Goal: Task Accomplishment & Management: Manage account settings

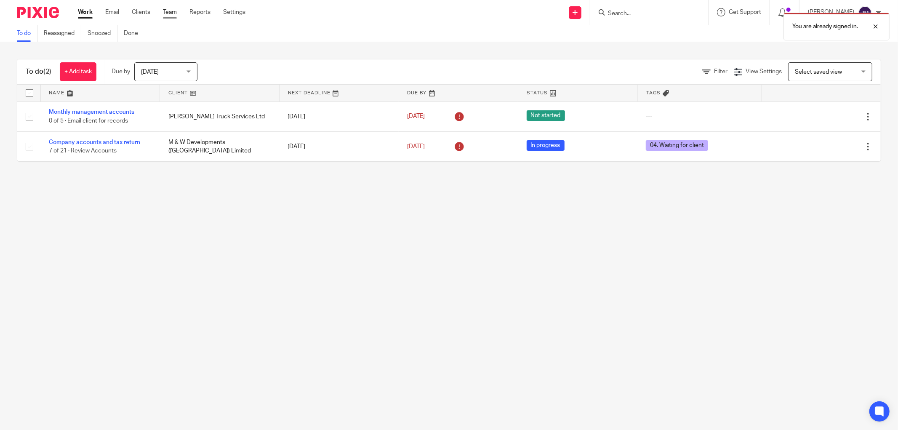
click at [170, 11] on link "Team" at bounding box center [170, 12] width 14 height 8
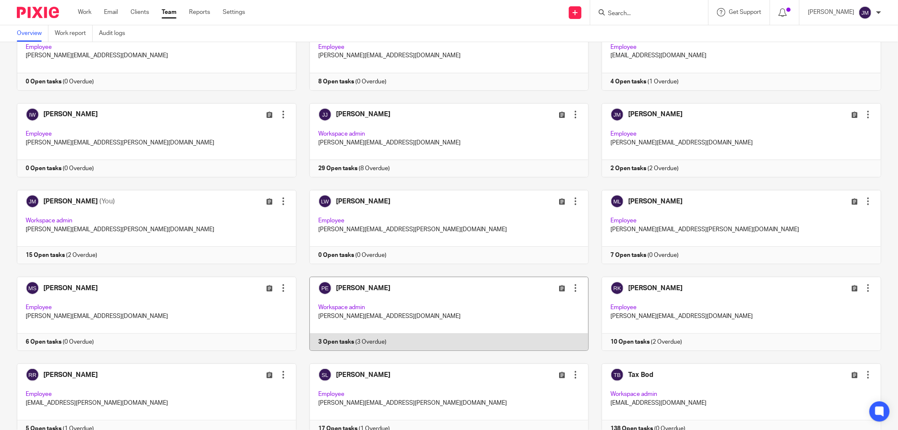
scroll to position [460, 0]
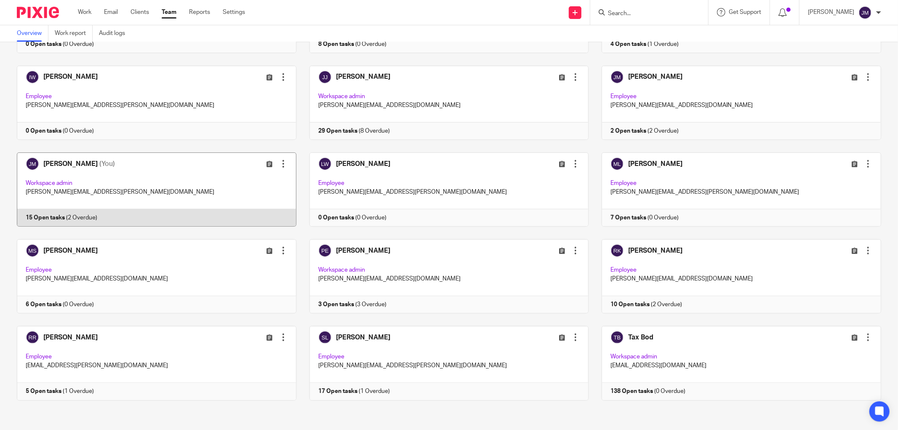
click at [102, 187] on link at bounding box center [150, 189] width 293 height 74
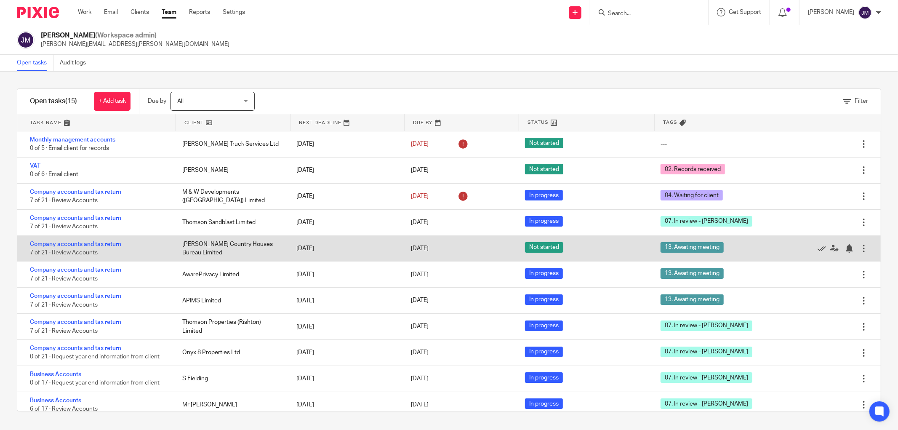
scroll to position [47, 0]
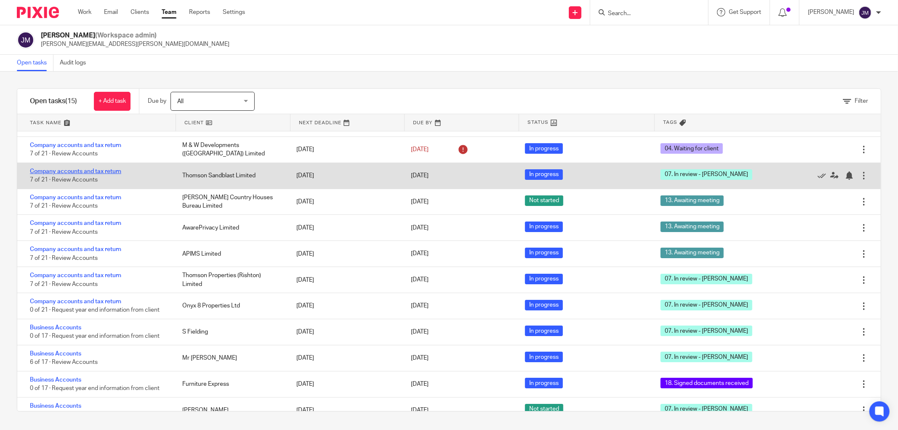
click at [79, 171] on link "Company accounts and tax return" at bounding box center [75, 171] width 91 height 6
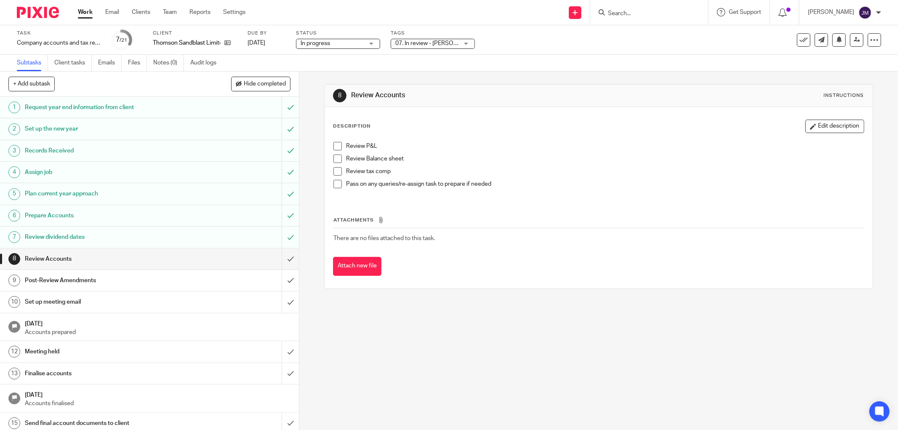
click at [470, 44] on div "07. In review - [PERSON_NAME]" at bounding box center [433, 44] width 84 height 10
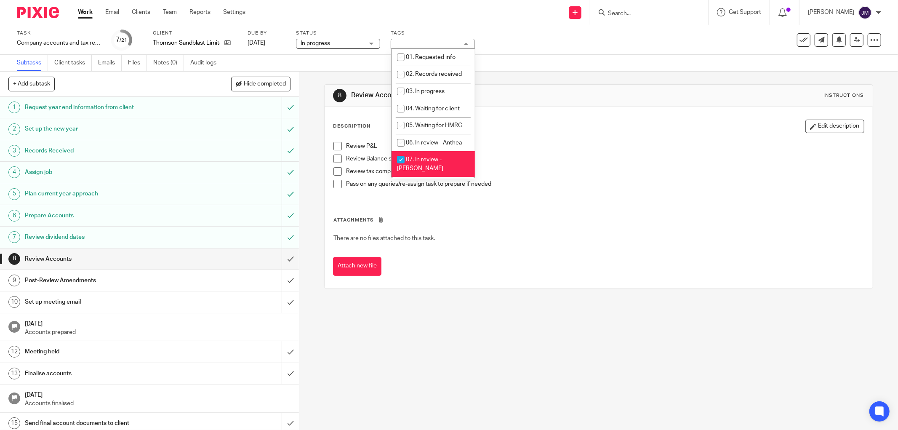
click at [400, 168] on input "checkbox" at bounding box center [401, 160] width 16 height 16
checkbox input "false"
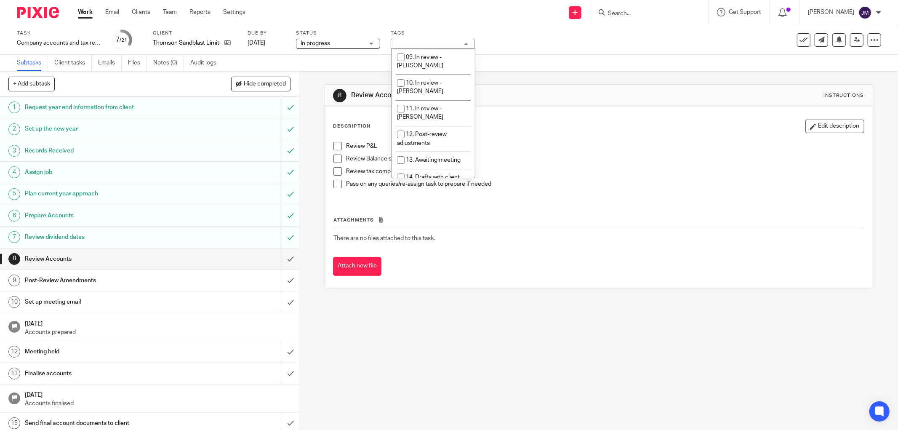
scroll to position [161, 0]
click at [400, 145] on input "checkbox" at bounding box center [401, 153] width 16 height 16
checkbox input "true"
click at [171, 10] on link "Team" at bounding box center [170, 12] width 14 height 8
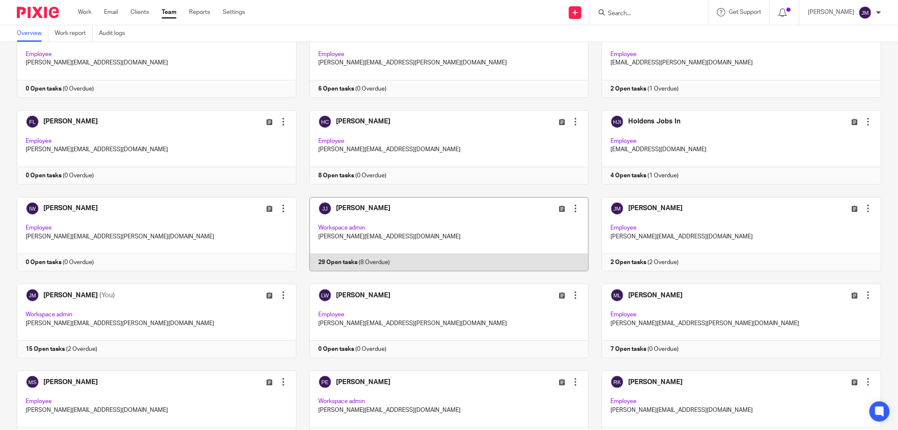
scroll to position [374, 0]
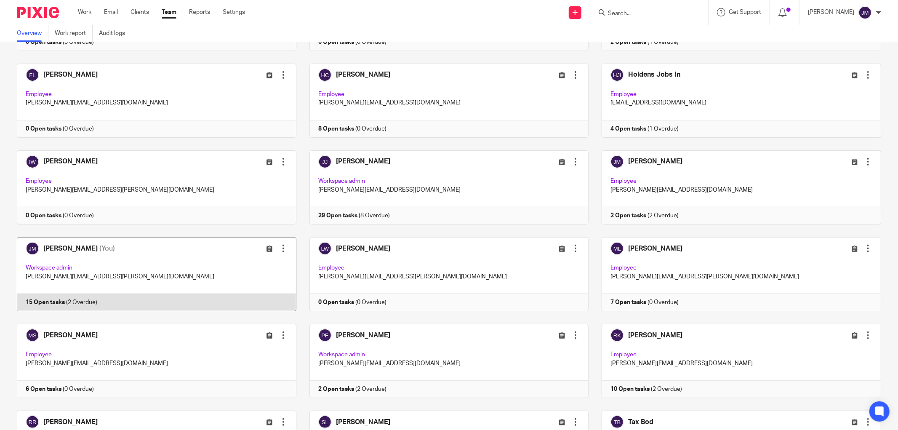
click at [79, 251] on link at bounding box center [150, 274] width 293 height 74
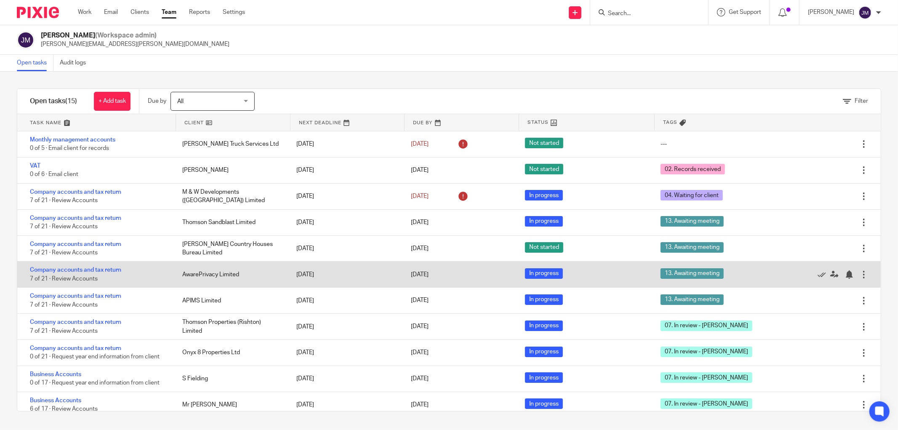
scroll to position [47, 0]
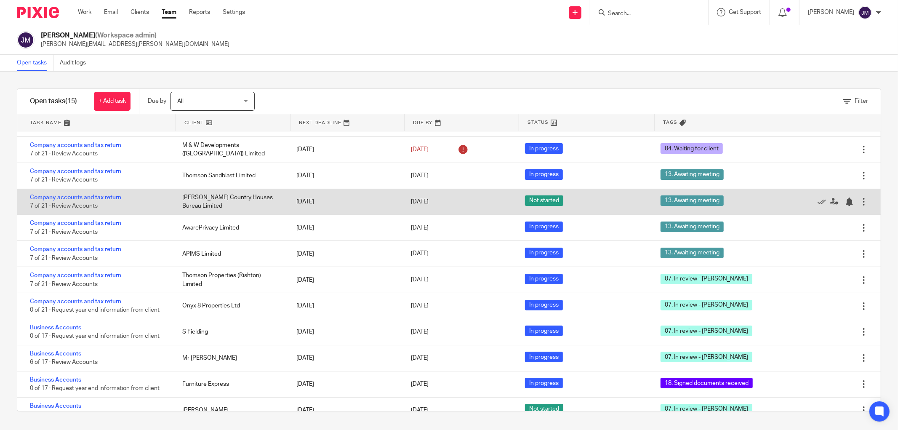
click at [46, 194] on div "Company accounts and tax return 7 of 21 · Review Accounts" at bounding box center [95, 202] width 157 height 26
click at [48, 198] on link "Company accounts and tax return" at bounding box center [75, 198] width 91 height 6
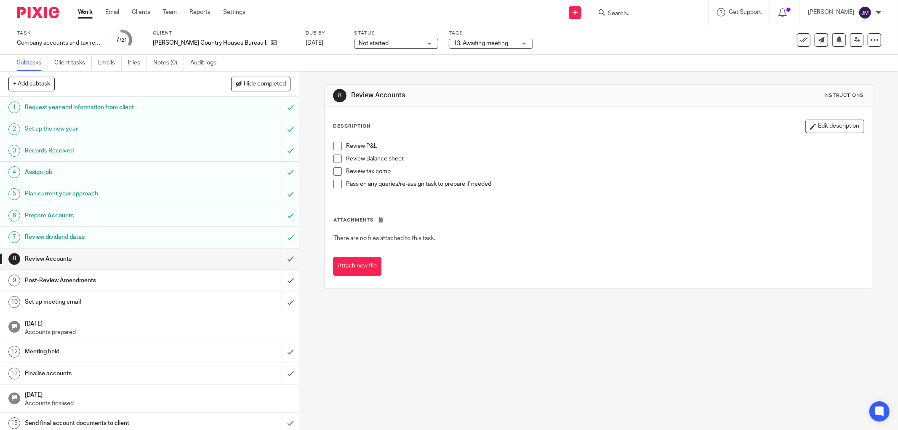
click at [518, 43] on div "13. Awaiting meeting" at bounding box center [491, 44] width 84 height 10
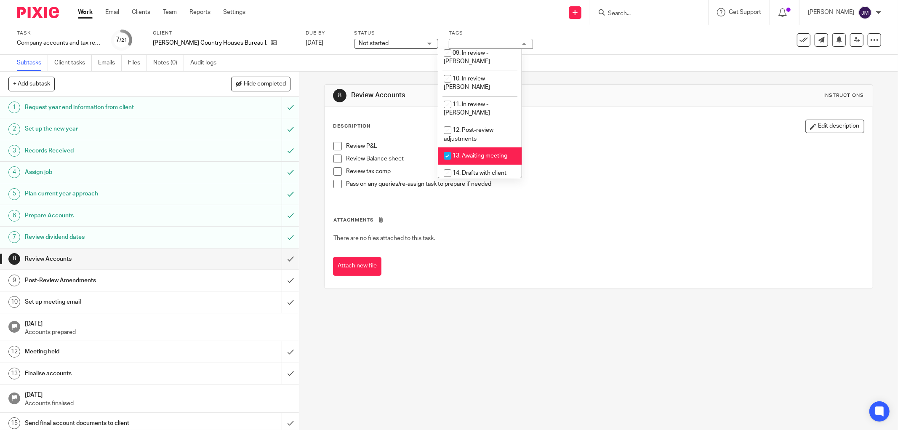
scroll to position [184, 0]
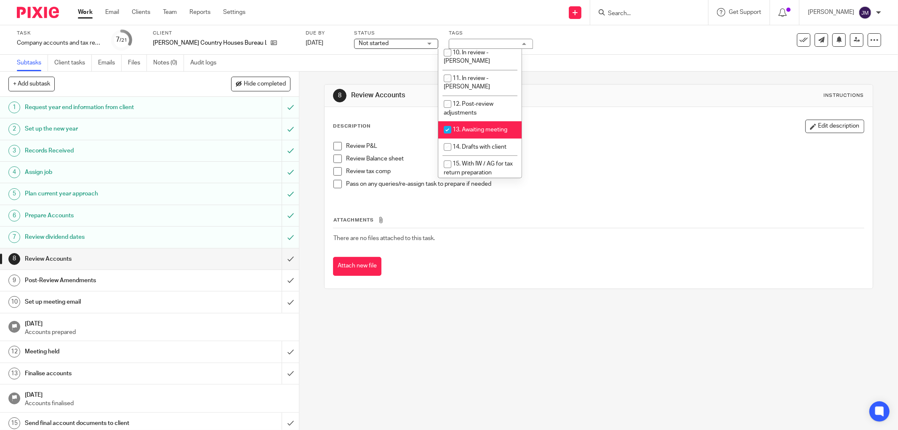
click at [445, 122] on input "checkbox" at bounding box center [448, 130] width 16 height 16
checkbox input "false"
click at [445, 96] on input "checkbox" at bounding box center [448, 104] width 16 height 16
checkbox input "true"
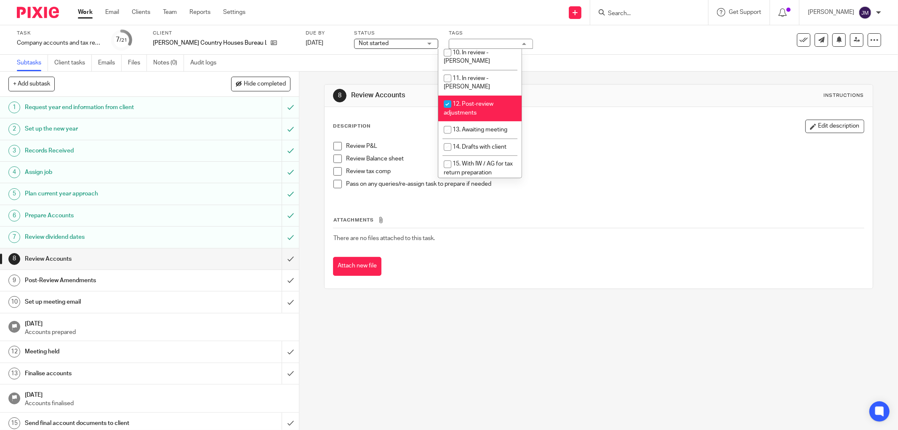
click at [622, 183] on p "Pass on any queries/re-assign task to prepare if needed" at bounding box center [605, 184] width 518 height 8
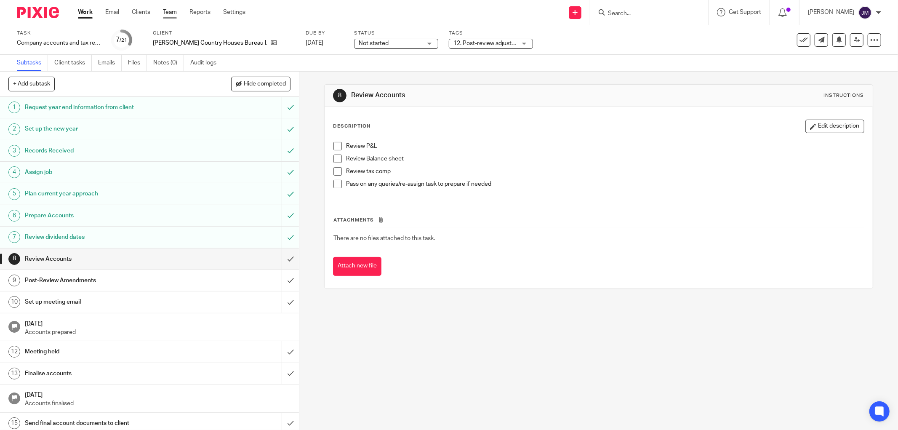
click at [171, 13] on link "Team" at bounding box center [170, 12] width 14 height 8
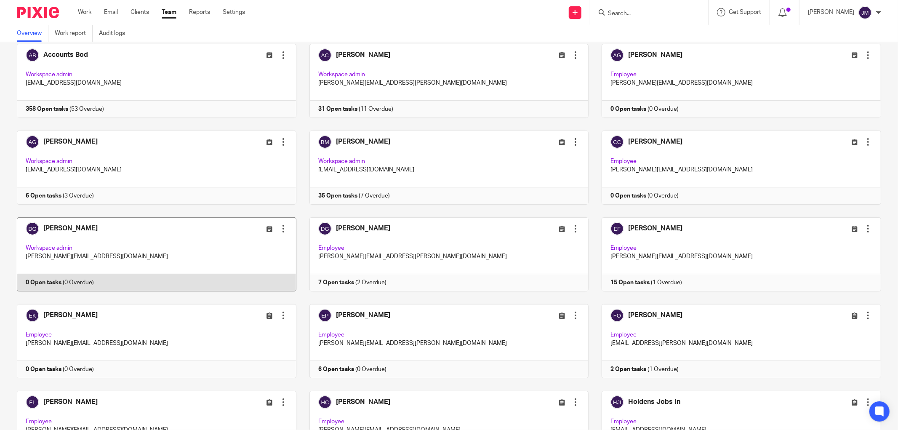
scroll to position [234, 0]
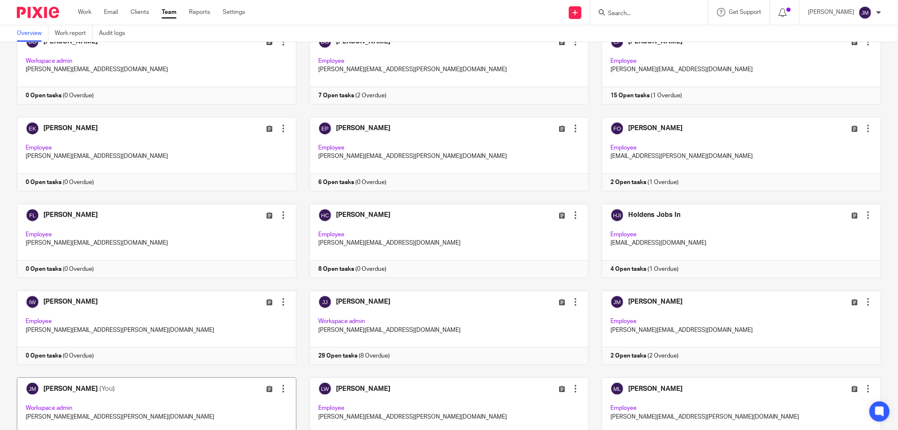
click at [51, 400] on link at bounding box center [150, 414] width 293 height 74
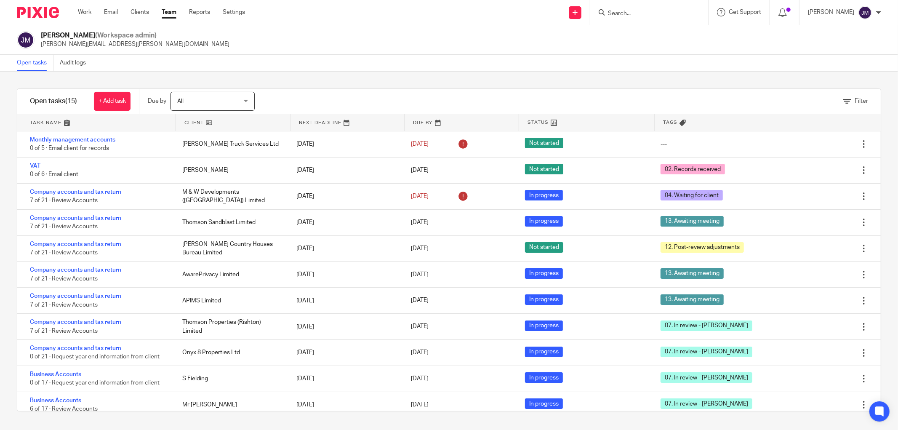
scroll to position [115, 0]
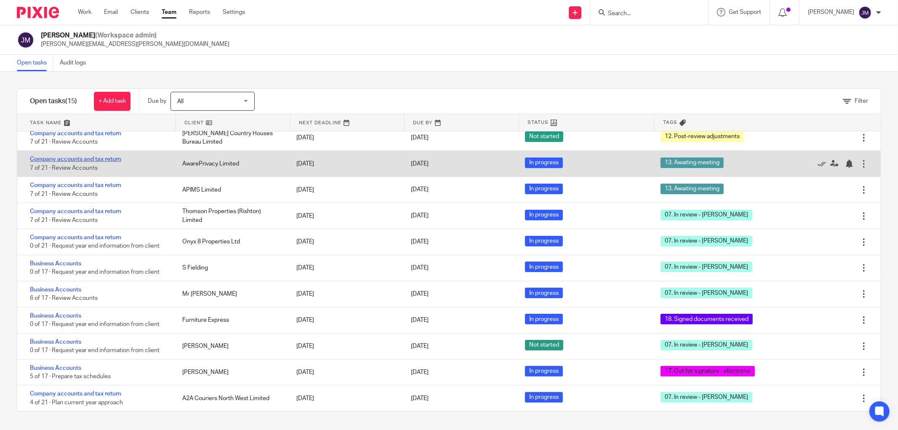
click at [75, 156] on link "Company accounts and tax return" at bounding box center [75, 159] width 91 height 6
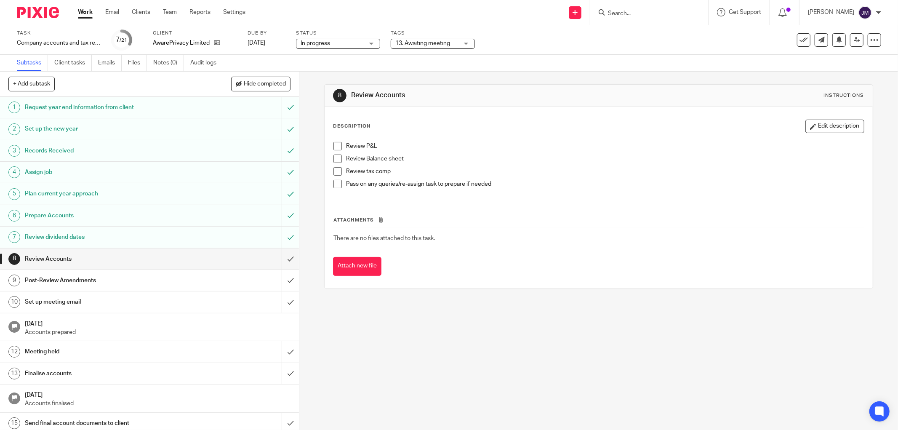
click at [464, 44] on div "13. Awaiting meeting" at bounding box center [433, 44] width 84 height 10
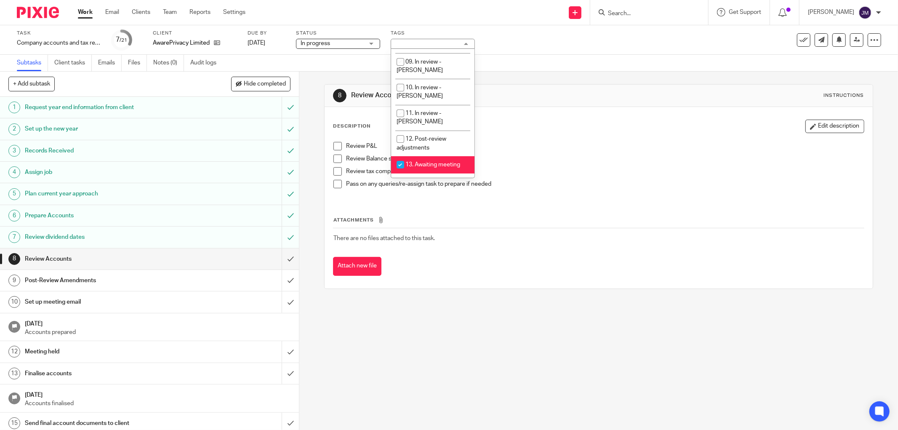
scroll to position [180, 0]
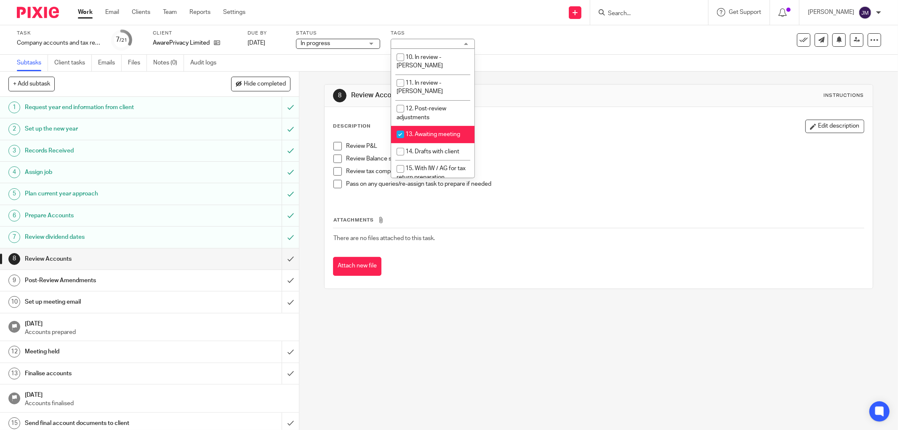
click at [400, 126] on input "checkbox" at bounding box center [400, 134] width 16 height 16
checkbox input "false"
click at [399, 101] on input "checkbox" at bounding box center [400, 109] width 16 height 16
checkbox input "true"
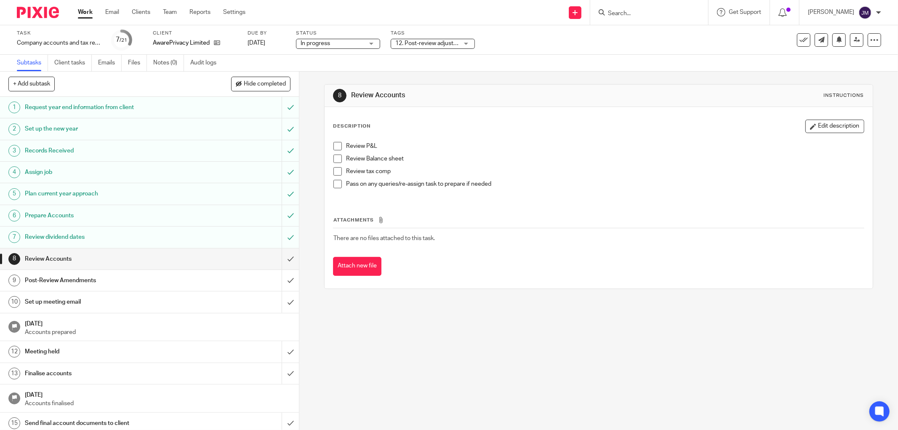
click at [422, 271] on div "Attach new file" at bounding box center [598, 266] width 531 height 19
click at [171, 14] on link "Team" at bounding box center [170, 12] width 14 height 8
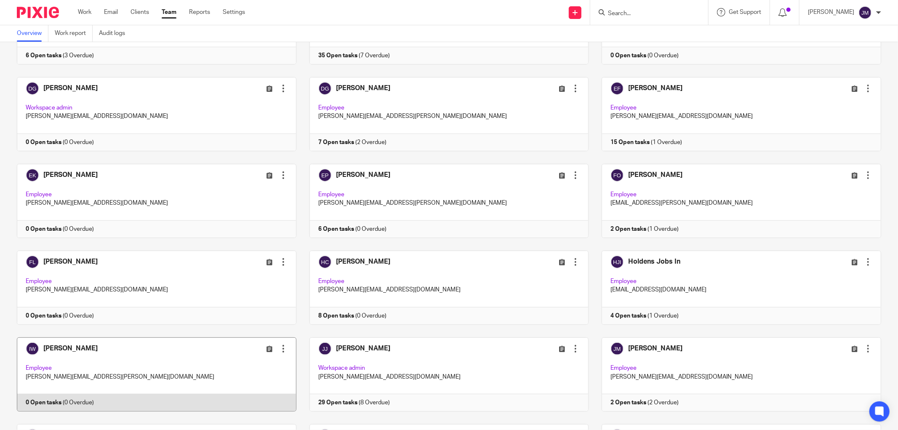
scroll to position [327, 0]
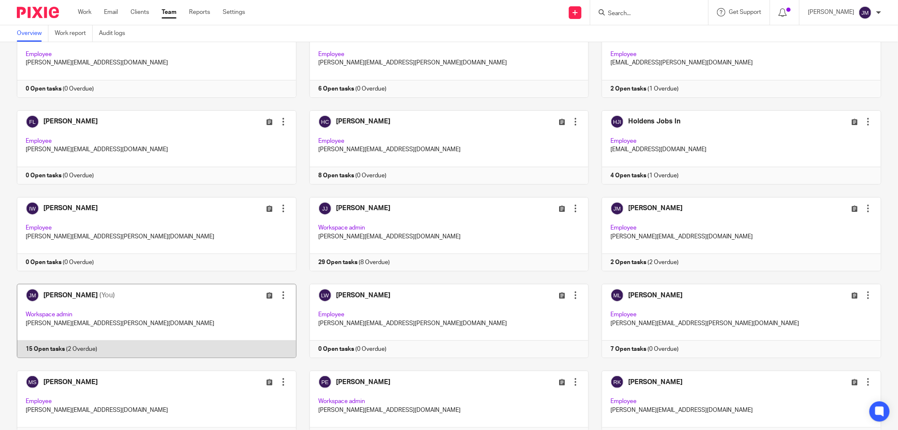
click at [83, 299] on link at bounding box center [150, 321] width 293 height 74
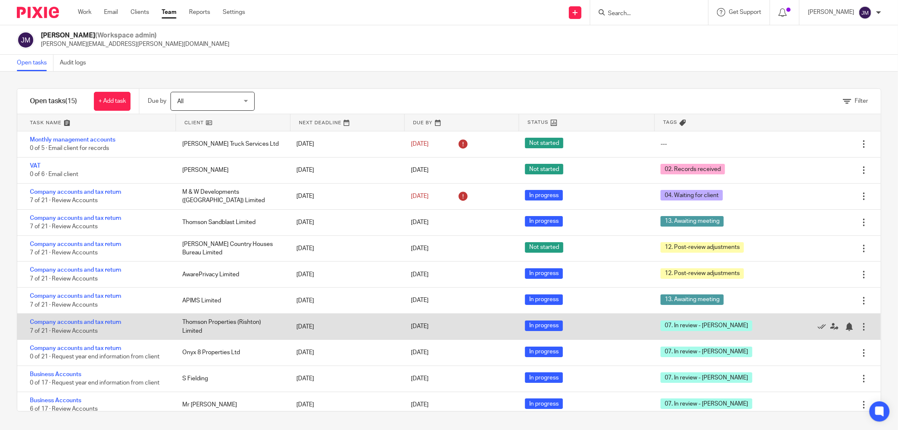
scroll to position [47, 0]
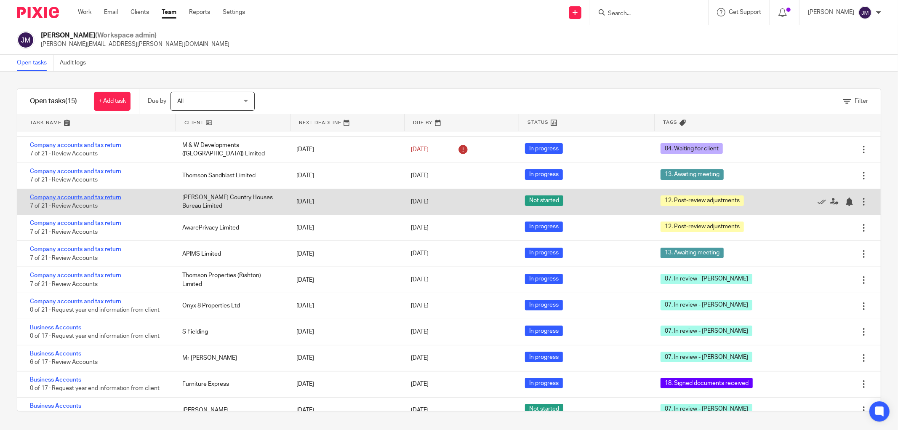
click at [69, 197] on link "Company accounts and tax return" at bounding box center [75, 198] width 91 height 6
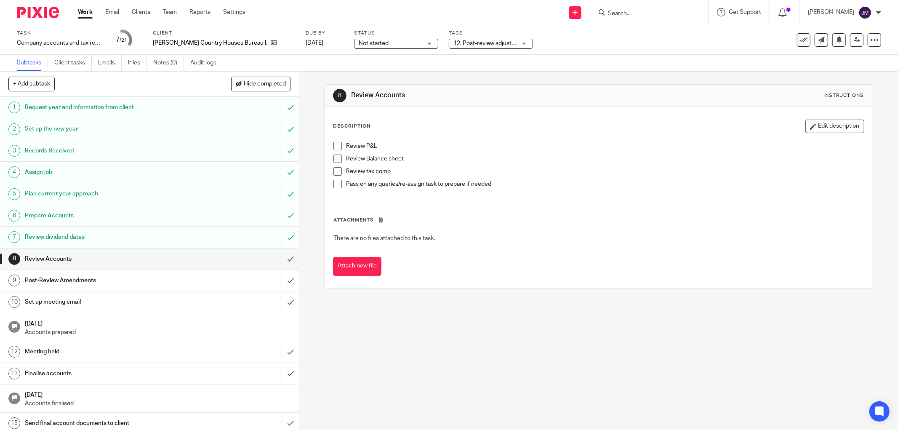
click at [516, 42] on div "12. Post-review adjustments" at bounding box center [491, 44] width 84 height 10
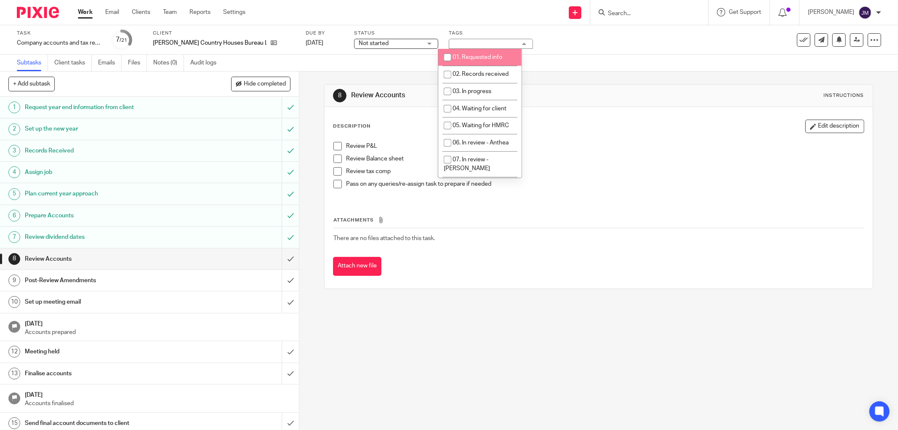
click at [419, 43] on div "Not started Not started" at bounding box center [396, 44] width 84 height 10
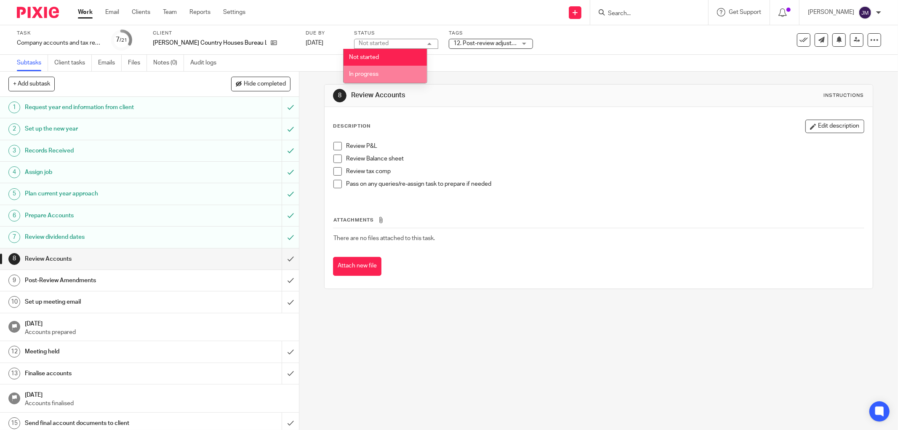
click at [405, 74] on li "In progress" at bounding box center [385, 74] width 83 height 17
click at [165, 12] on link "Team" at bounding box center [170, 12] width 14 height 8
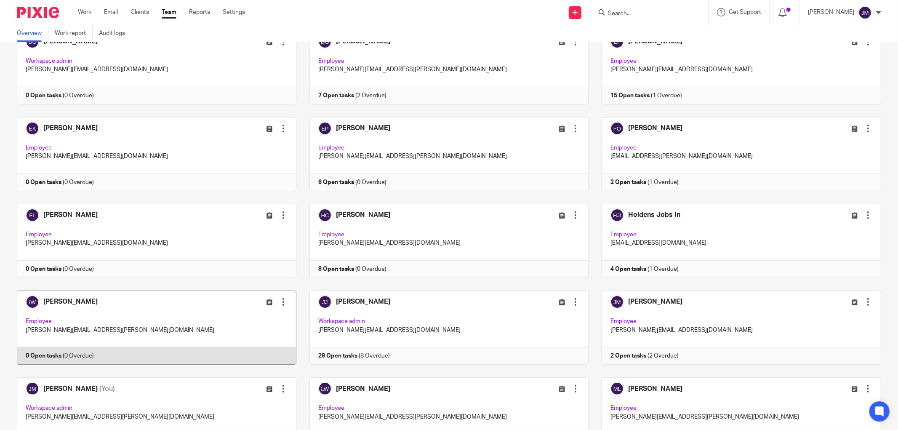
scroll to position [327, 0]
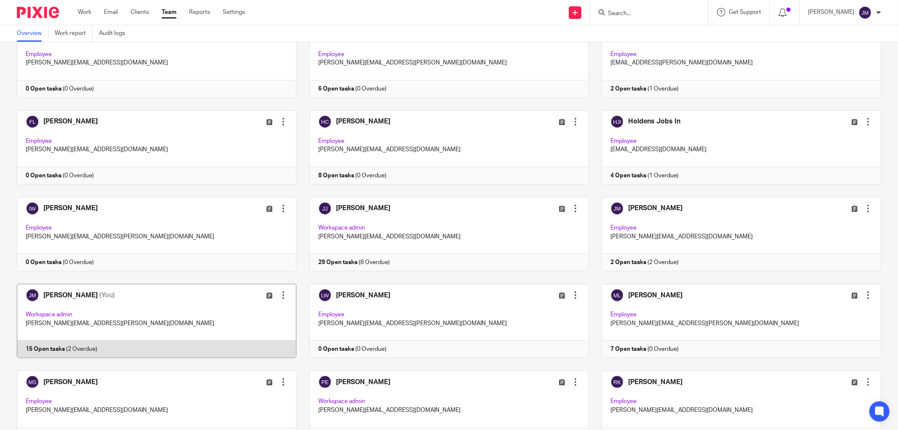
click at [79, 297] on link at bounding box center [150, 321] width 293 height 74
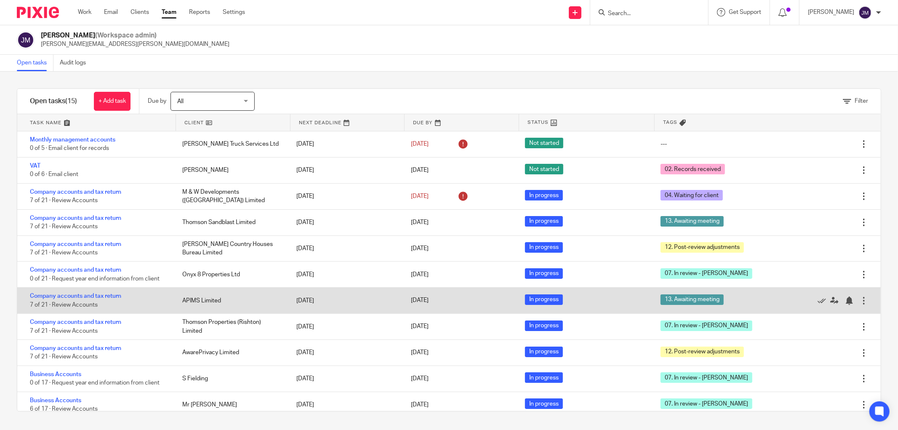
scroll to position [93, 0]
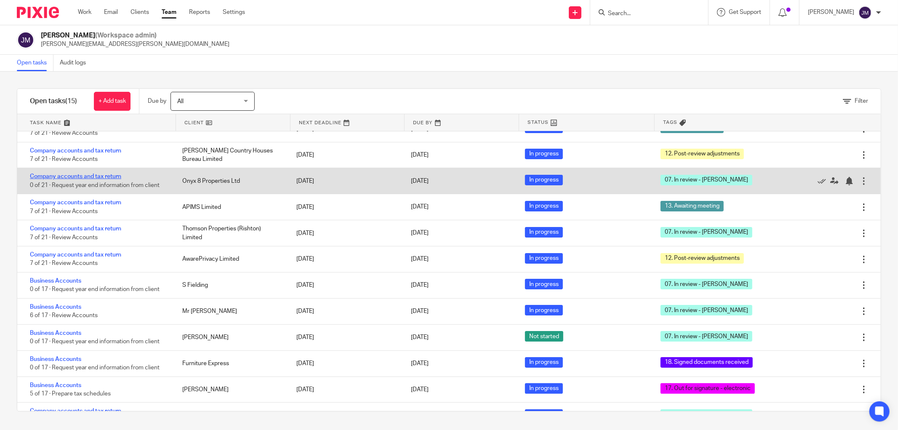
click at [85, 176] on link "Company accounts and tax return" at bounding box center [75, 176] width 91 height 6
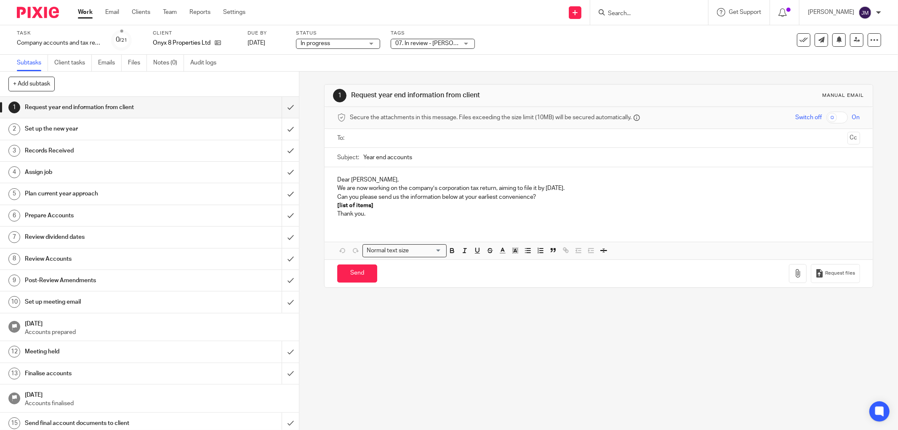
click at [464, 42] on div "07. In review - [PERSON_NAME]" at bounding box center [433, 44] width 84 height 10
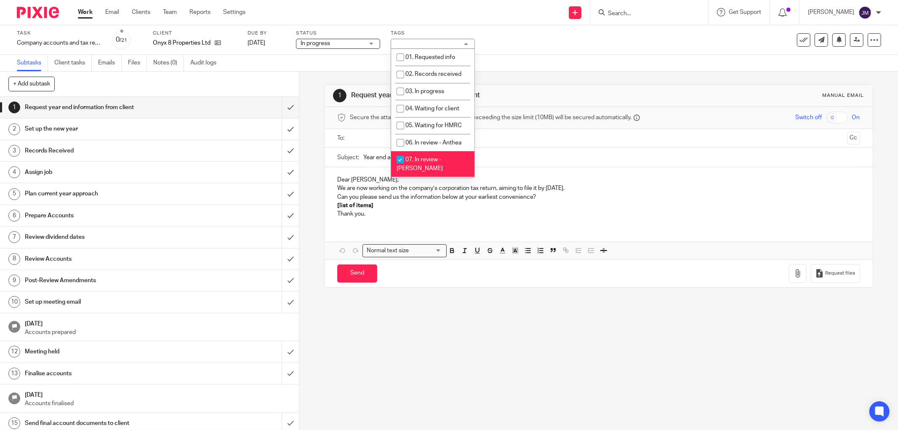
click at [398, 168] on input "checkbox" at bounding box center [400, 160] width 16 height 16
checkbox input "false"
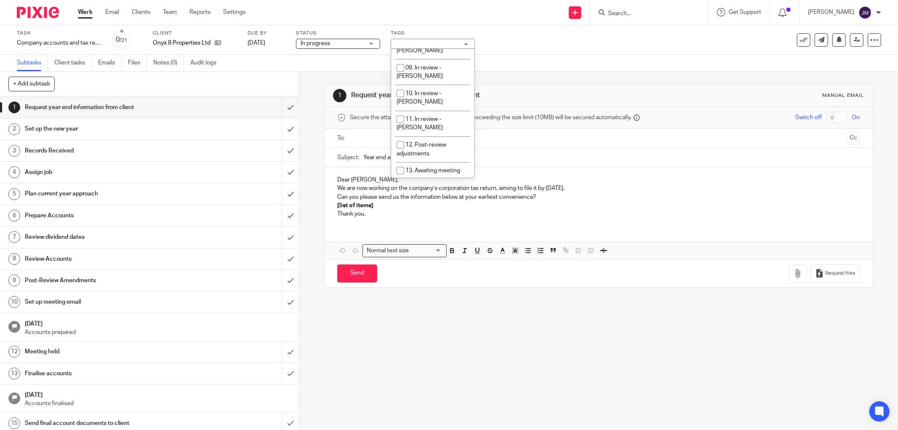
scroll to position [148, 0]
click at [403, 133] on input "checkbox" at bounding box center [400, 141] width 16 height 16
checkbox input "true"
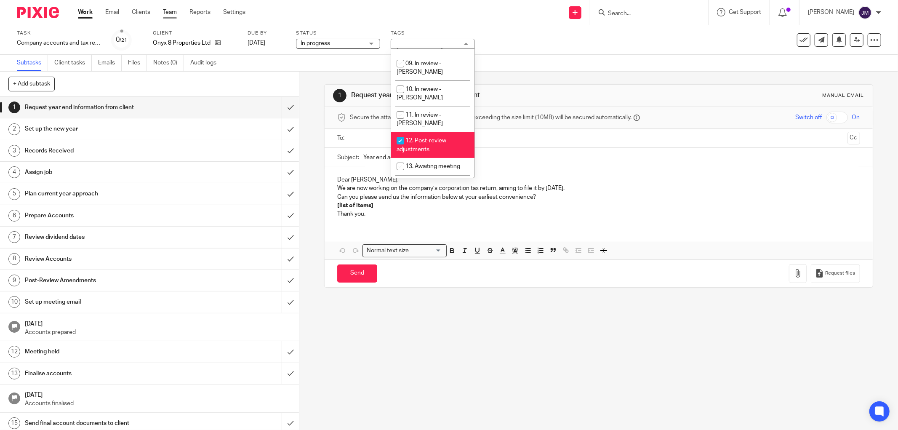
click at [163, 10] on ul "Work Email Clients Team Reports Settings" at bounding box center [168, 12] width 180 height 8
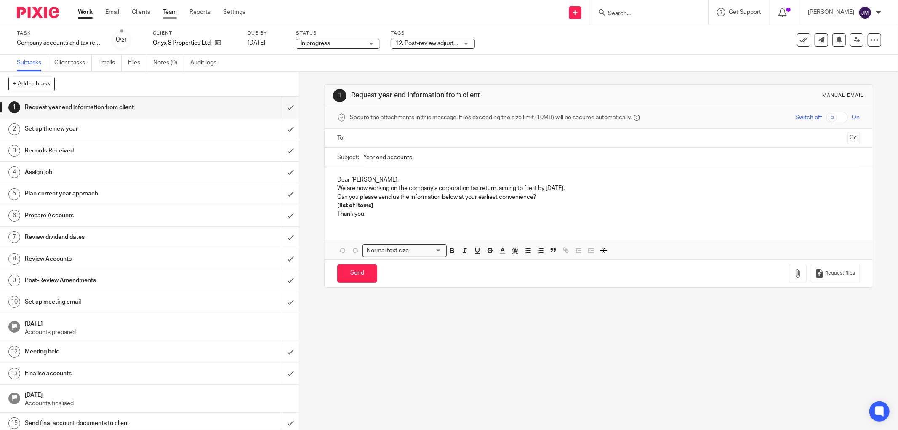
click at [175, 12] on link "Team" at bounding box center [170, 12] width 14 height 8
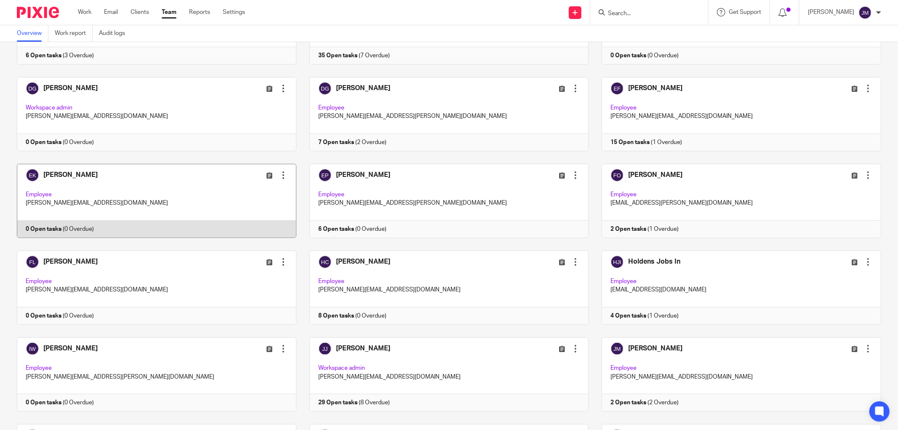
scroll to position [327, 0]
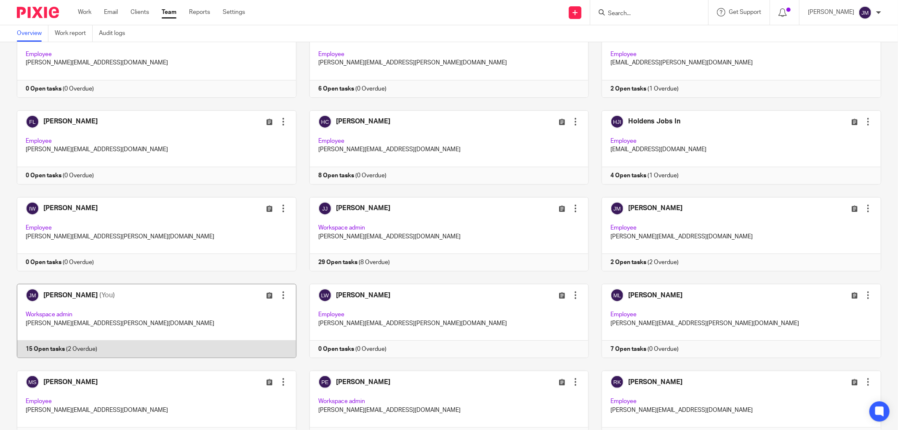
click at [152, 323] on link at bounding box center [150, 321] width 293 height 74
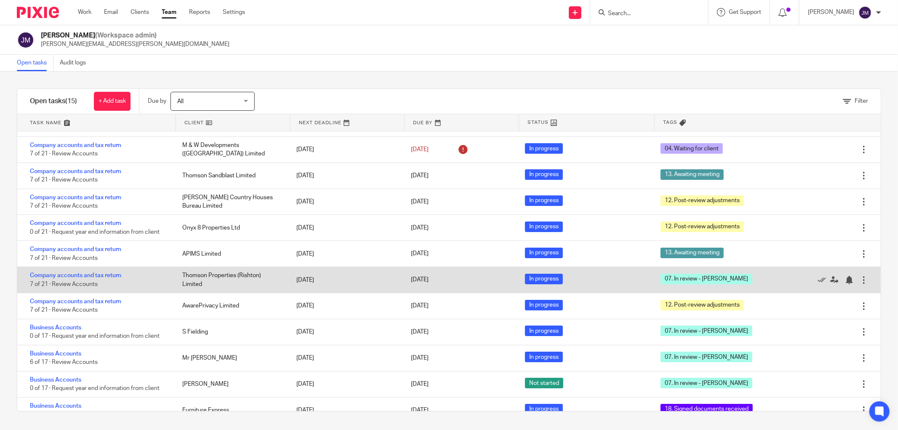
scroll to position [93, 0]
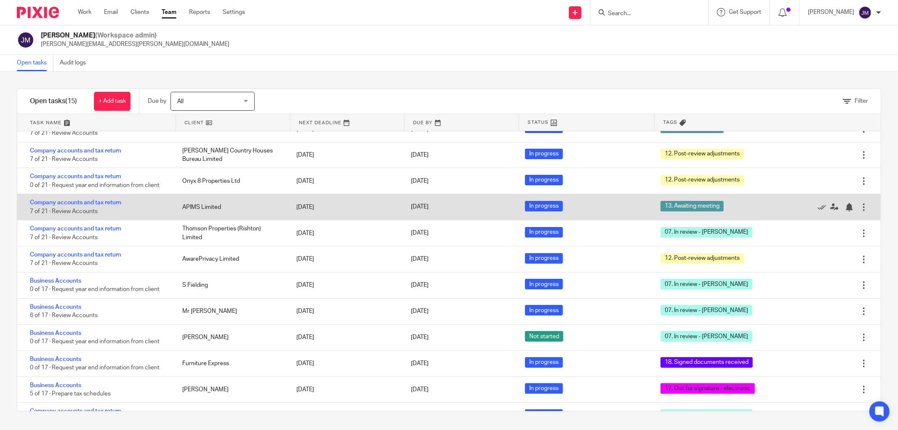
click at [83, 208] on div "Company accounts and tax return 7 of 21 · Review Accounts" at bounding box center [95, 207] width 157 height 26
click at [87, 205] on link "Company accounts and tax return" at bounding box center [75, 203] width 91 height 6
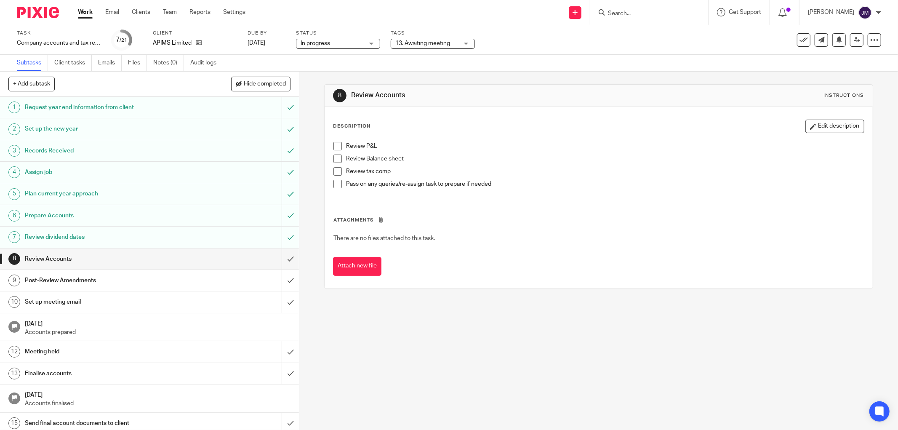
click at [469, 43] on div "13. Awaiting meeting" at bounding box center [433, 44] width 84 height 10
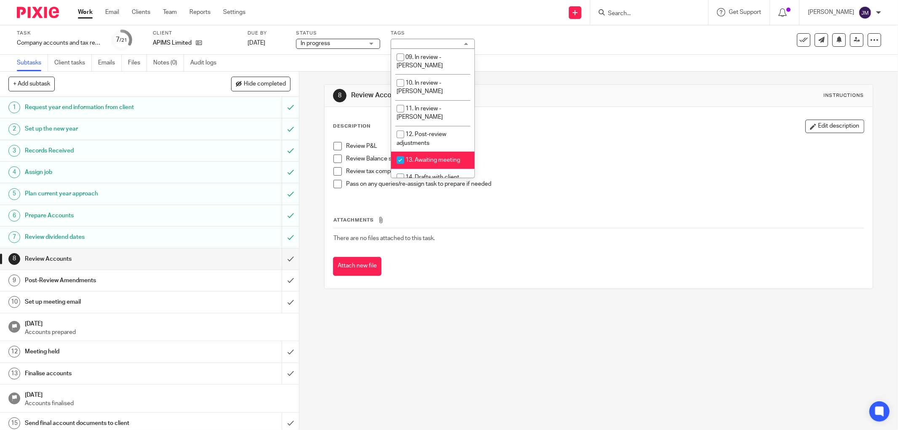
scroll to position [167, 0]
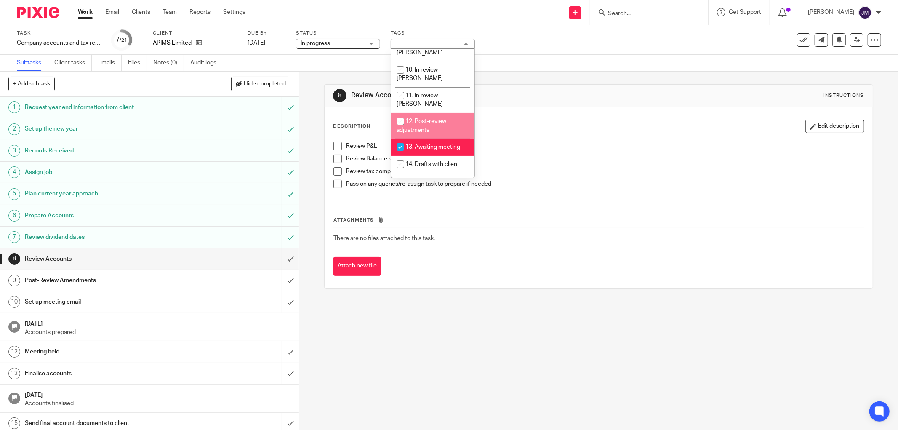
click at [399, 113] on input "checkbox" at bounding box center [400, 121] width 16 height 16
checkbox input "true"
click at [399, 139] on input "checkbox" at bounding box center [400, 147] width 16 height 16
checkbox input "false"
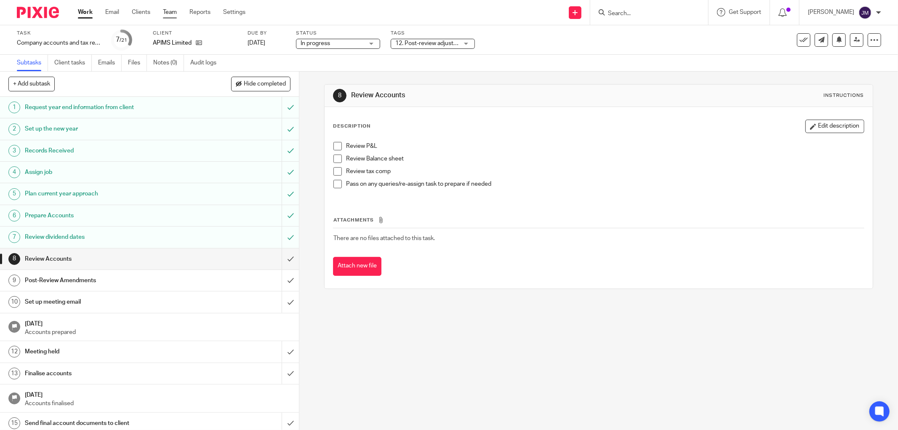
click at [174, 14] on link "Team" at bounding box center [170, 12] width 14 height 8
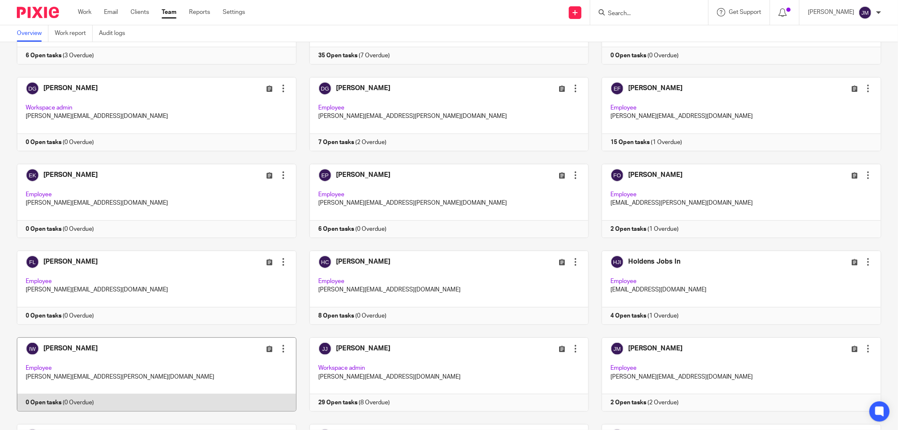
scroll to position [374, 0]
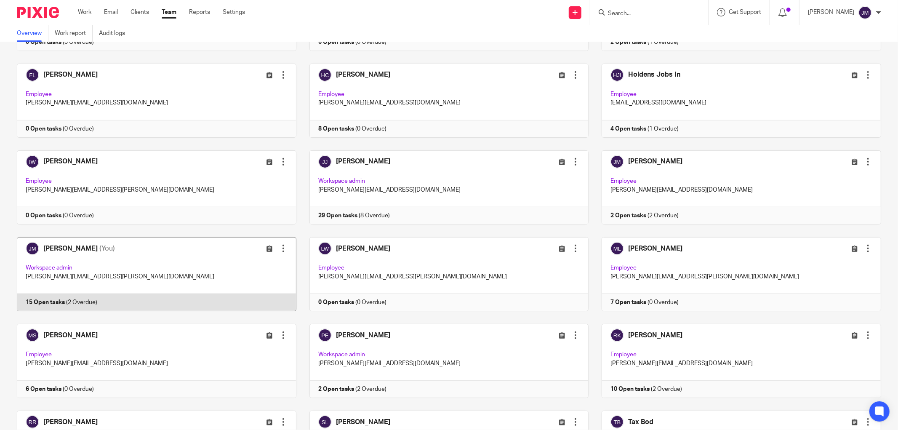
click at [107, 272] on link at bounding box center [150, 274] width 293 height 74
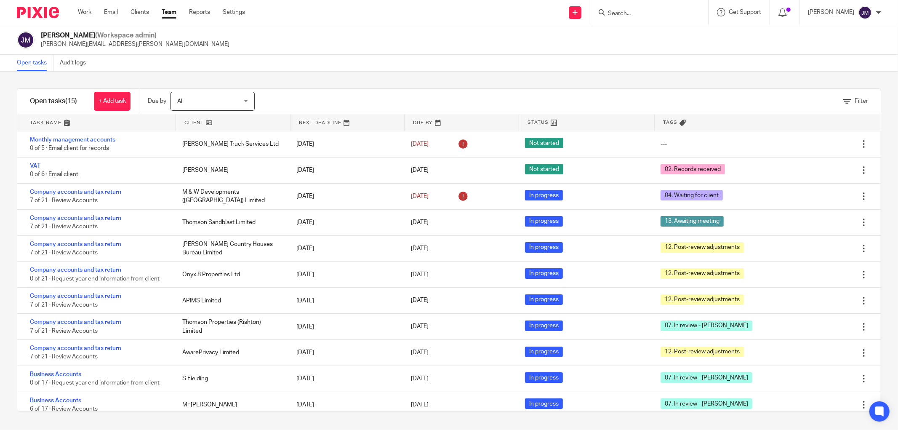
scroll to position [115, 0]
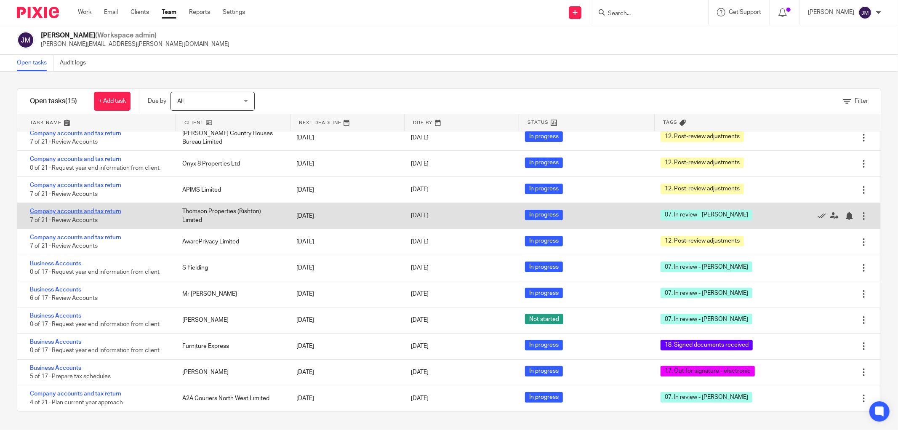
click at [56, 208] on link "Company accounts and tax return" at bounding box center [75, 211] width 91 height 6
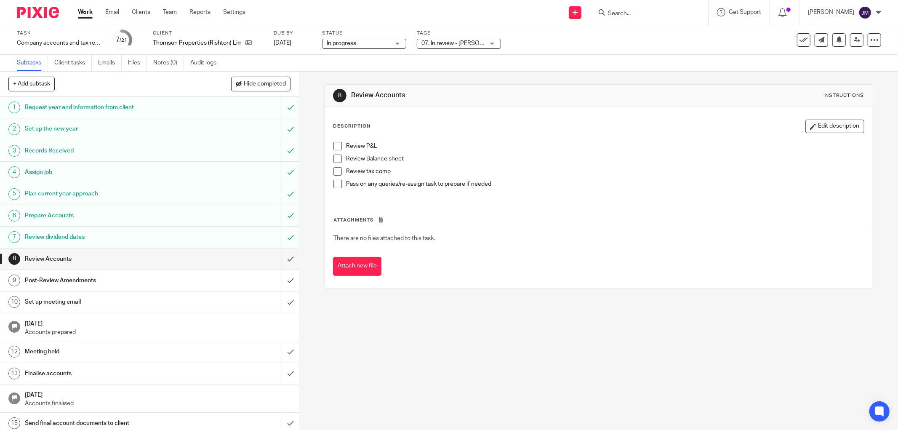
click at [491, 45] on div "07. In review - [PERSON_NAME]" at bounding box center [459, 44] width 84 height 10
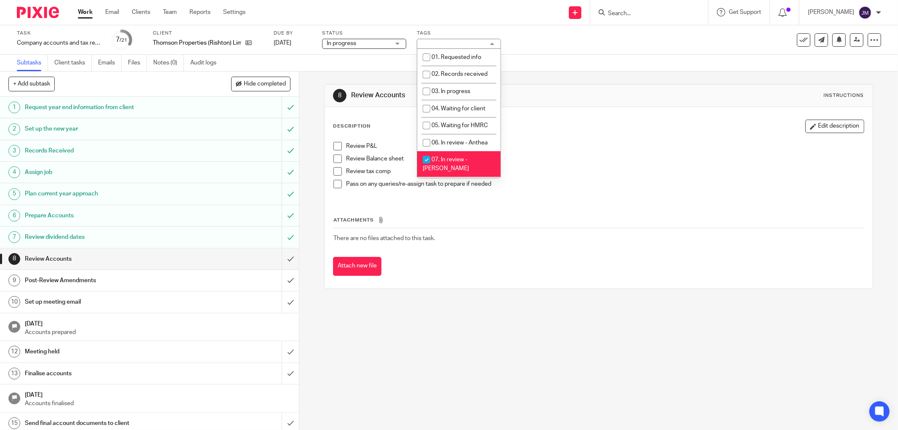
click at [429, 168] on input "checkbox" at bounding box center [427, 160] width 16 height 16
checkbox input "false"
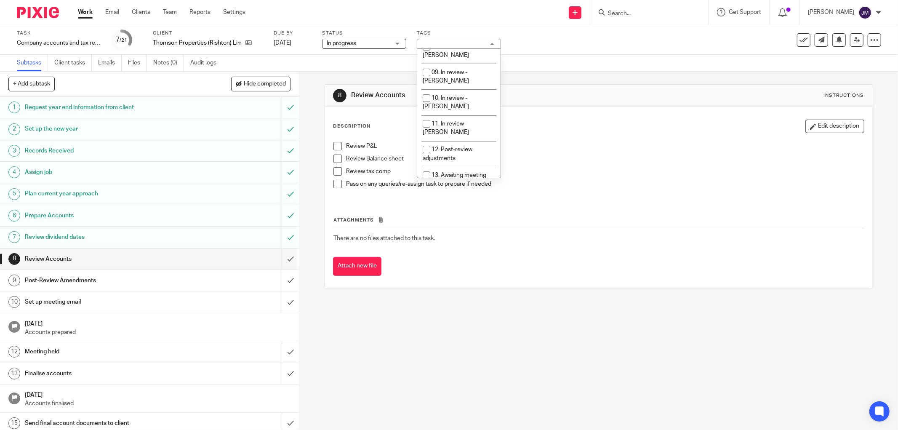
scroll to position [180, 0]
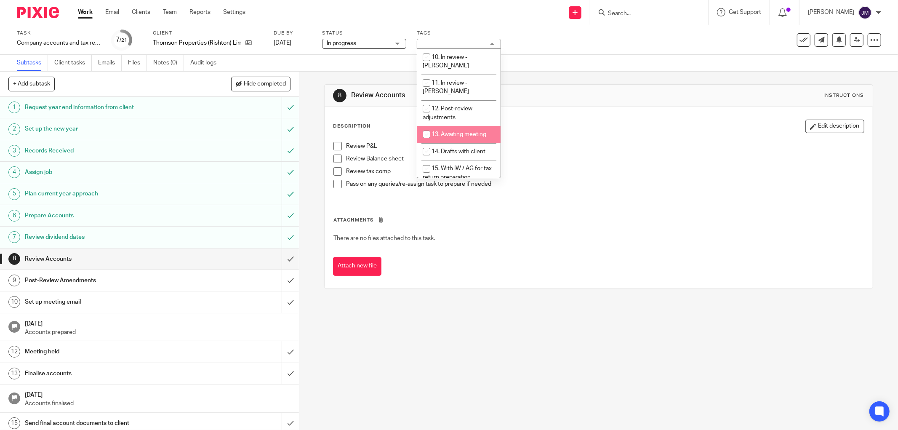
click at [424, 126] on input "checkbox" at bounding box center [427, 134] width 16 height 16
checkbox input "true"
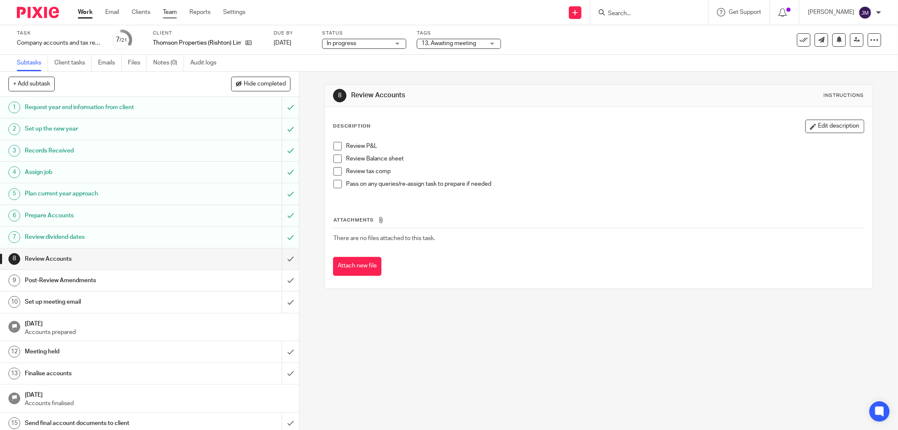
click at [168, 14] on link "Team" at bounding box center [170, 12] width 14 height 8
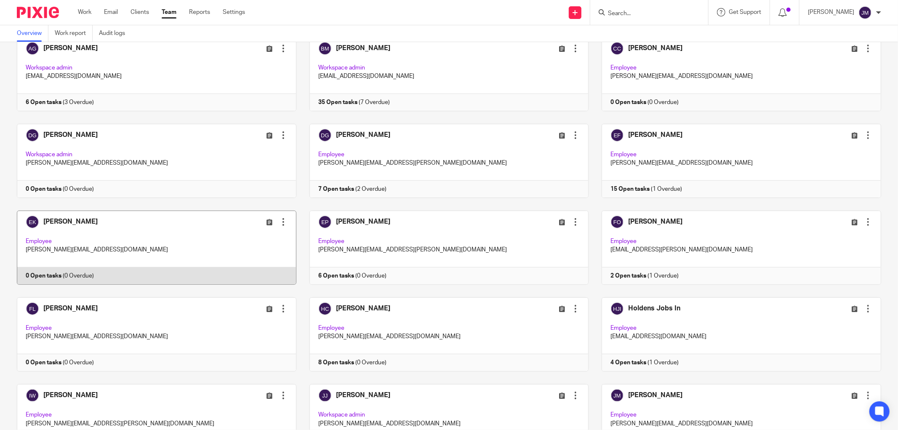
scroll to position [280, 0]
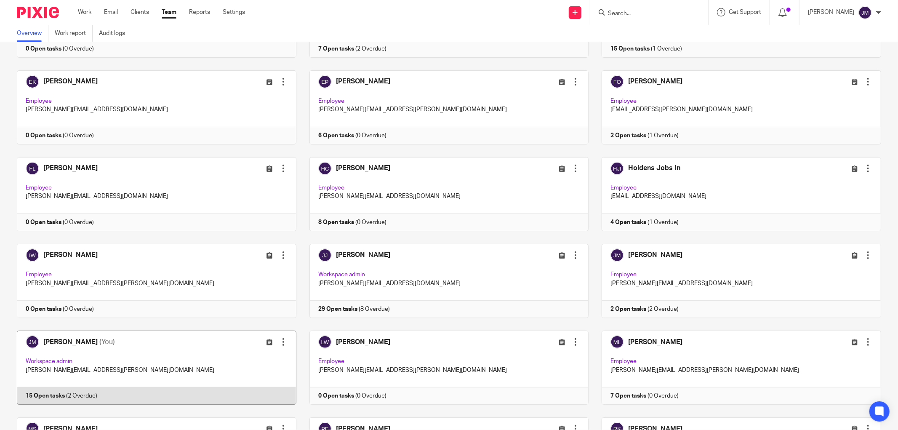
click at [65, 339] on link at bounding box center [150, 368] width 293 height 74
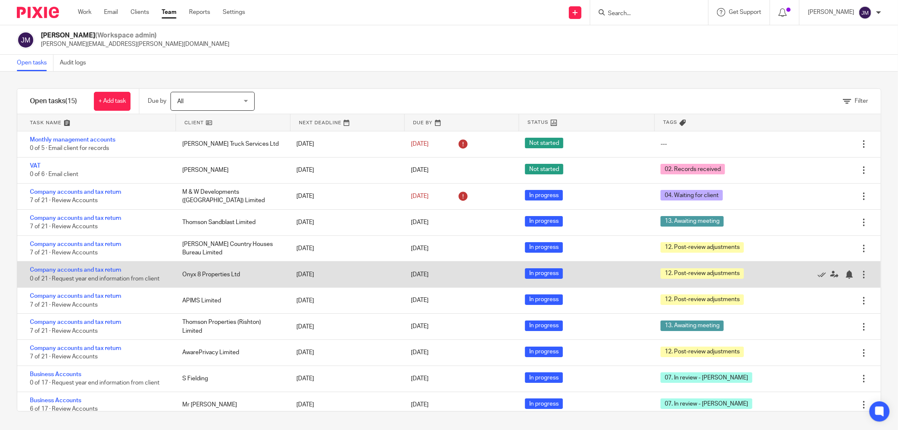
scroll to position [115, 0]
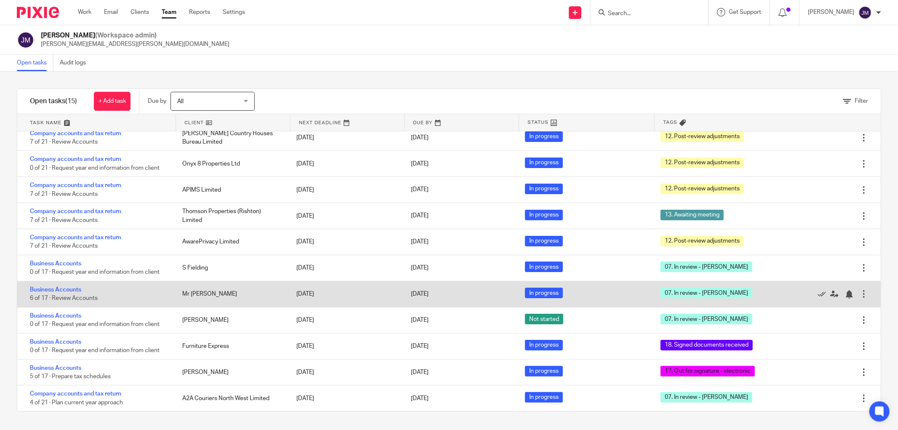
click at [451, 288] on div "30 Jan 2026" at bounding box center [460, 294] width 114 height 17
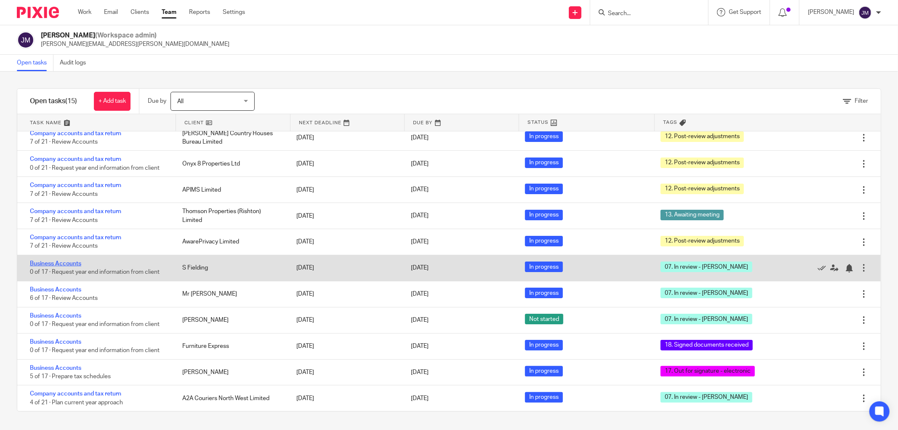
click at [65, 262] on link "Business Accounts" at bounding box center [55, 264] width 51 height 6
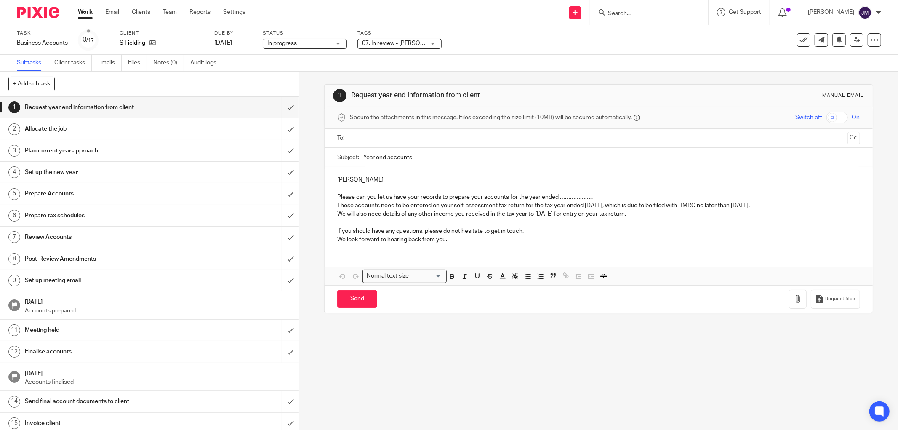
click at [431, 43] on div "07. In review - Julie" at bounding box center [400, 44] width 84 height 10
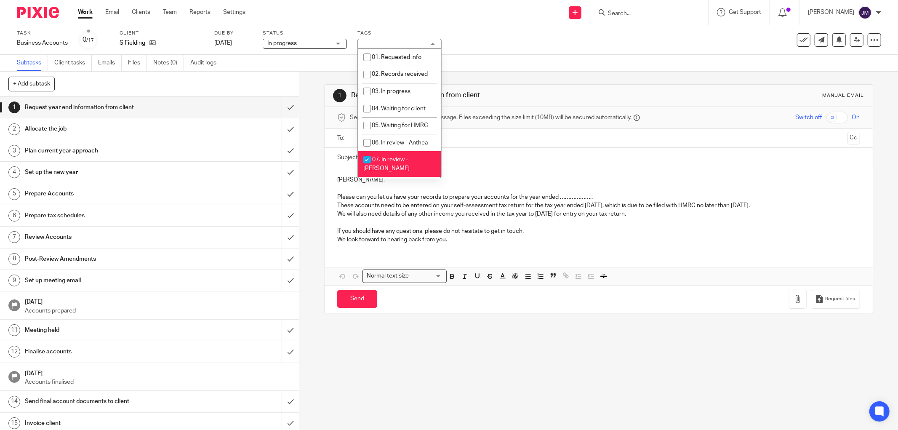
click at [366, 168] on input "checkbox" at bounding box center [367, 160] width 16 height 16
checkbox input "false"
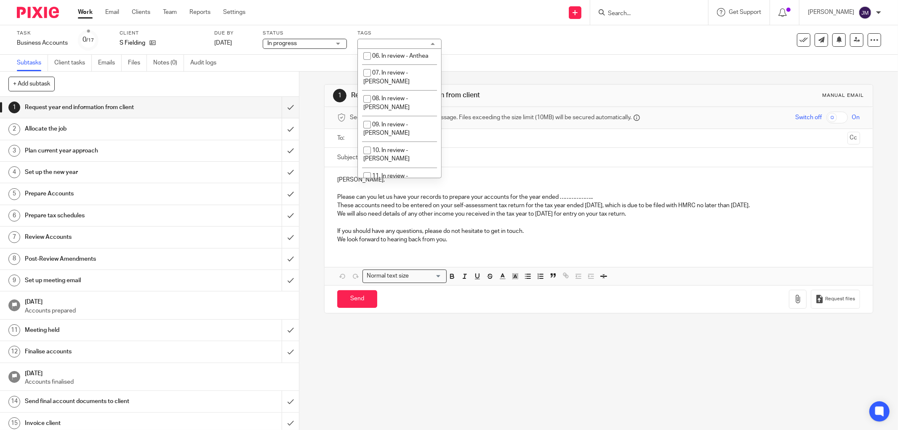
scroll to position [115, 0]
click at [365, 165] on input "checkbox" at bounding box center [367, 173] width 16 height 16
checkbox input "true"
click at [392, 363] on div "1 Request year end information from client Manual email Secure the attachments …" at bounding box center [598, 251] width 599 height 358
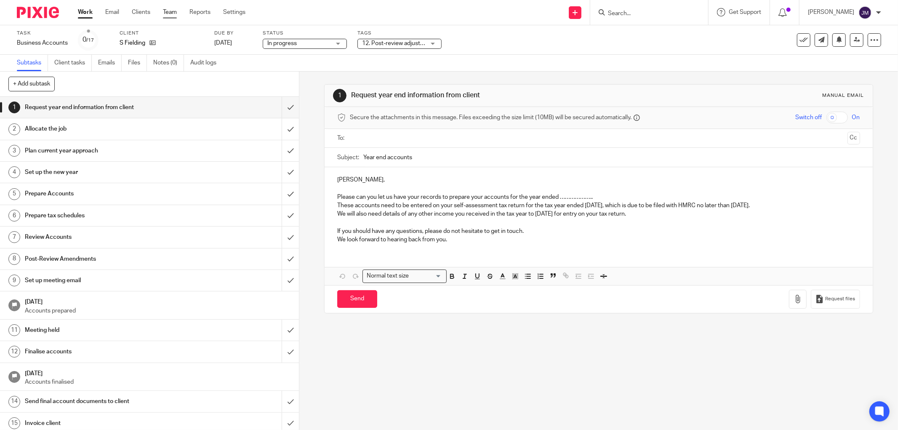
click at [169, 13] on link "Team" at bounding box center [170, 12] width 14 height 8
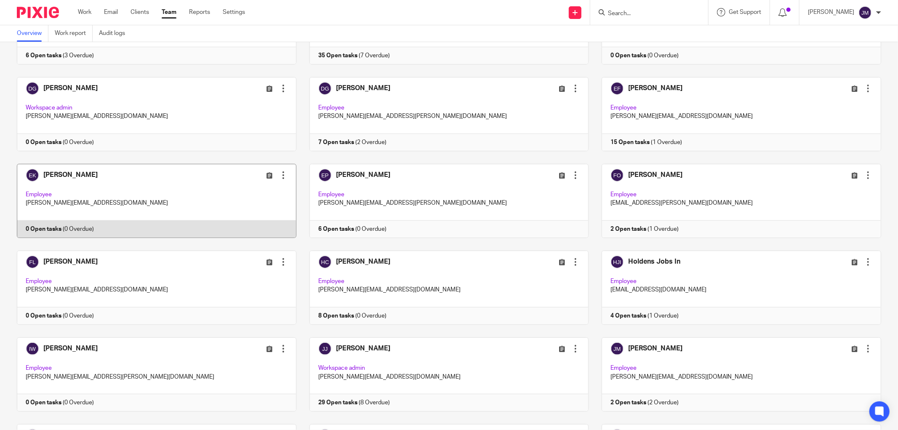
scroll to position [280, 0]
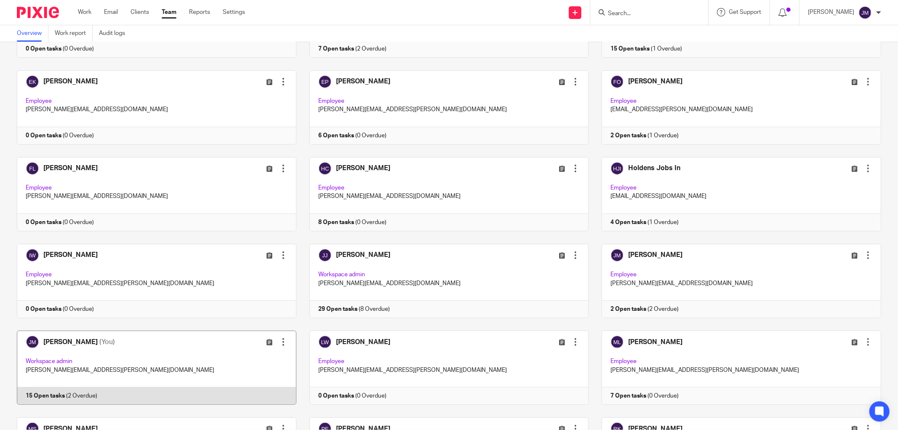
click at [56, 339] on link at bounding box center [150, 368] width 293 height 74
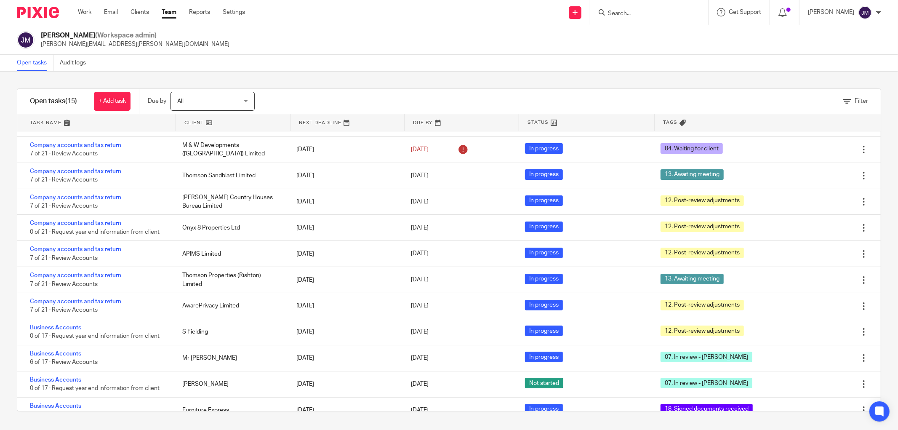
scroll to position [115, 0]
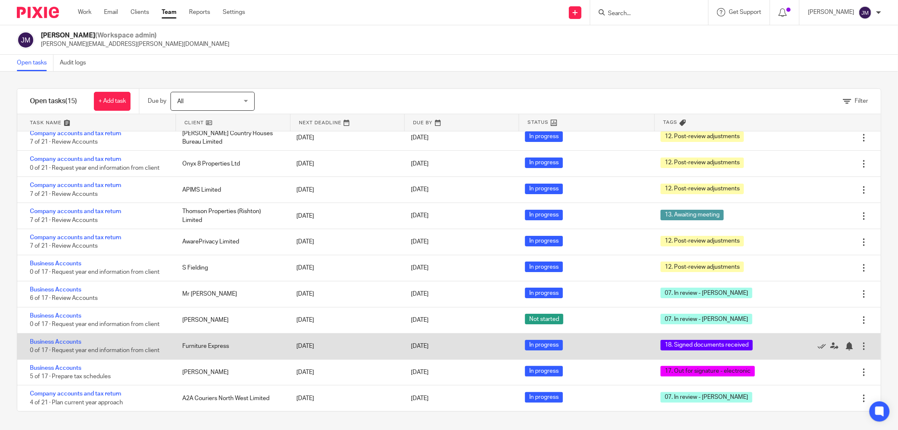
click at [566, 350] on div "In progress" at bounding box center [585, 346] width 136 height 21
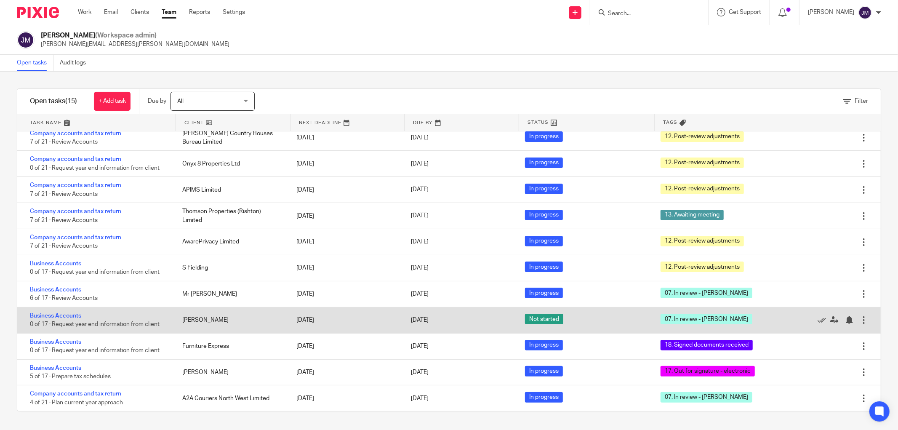
click at [54, 310] on div "Business Accounts 0 of 17 · Request year end information from client" at bounding box center [95, 320] width 157 height 26
click at [55, 315] on link "Business Accounts" at bounding box center [55, 316] width 51 height 6
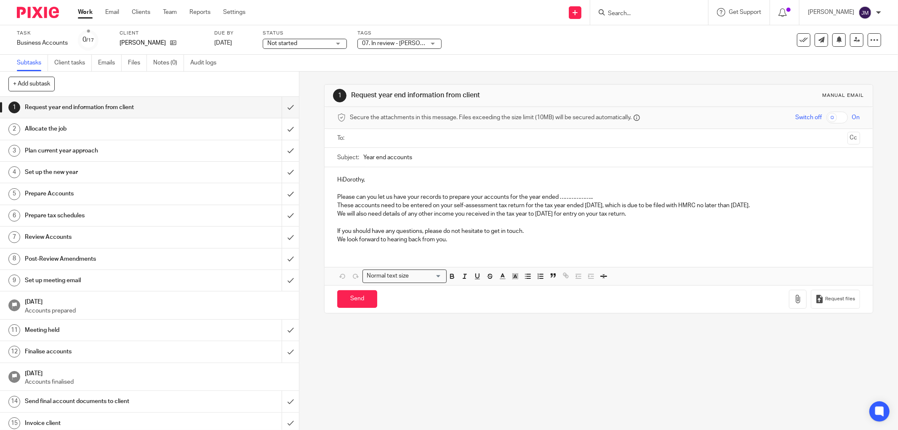
click at [434, 42] on div "07. In review - [PERSON_NAME]" at bounding box center [400, 44] width 84 height 10
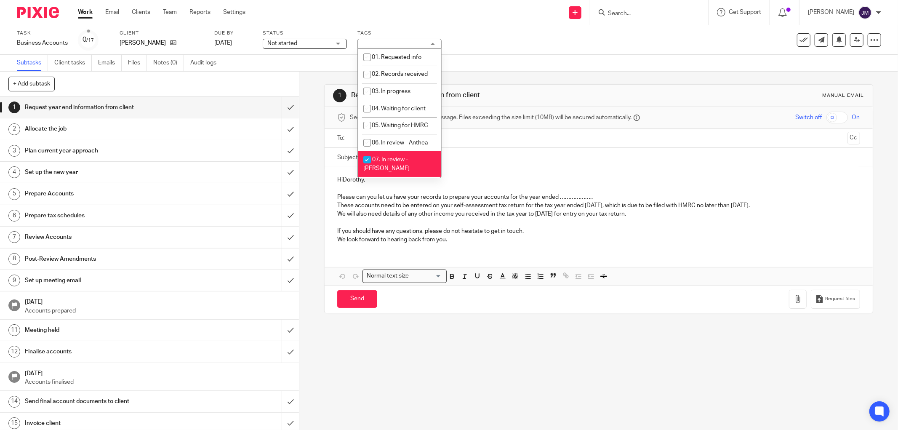
click at [371, 167] on input "checkbox" at bounding box center [367, 160] width 16 height 16
checkbox input "false"
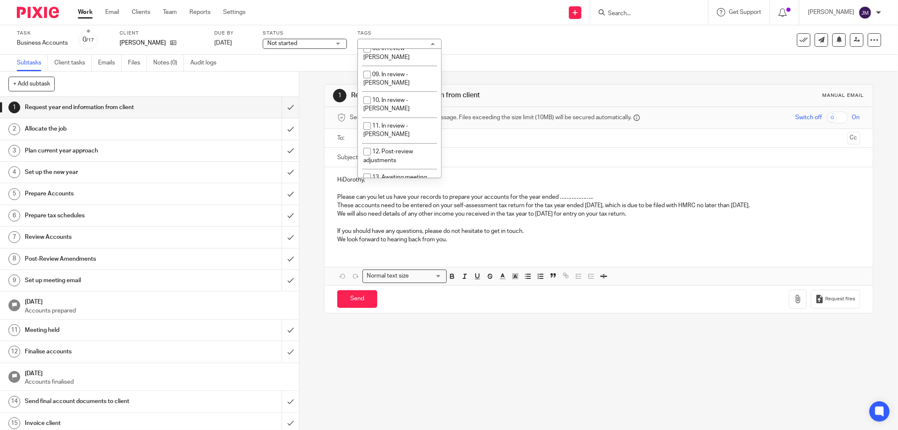
scroll to position [148, 0]
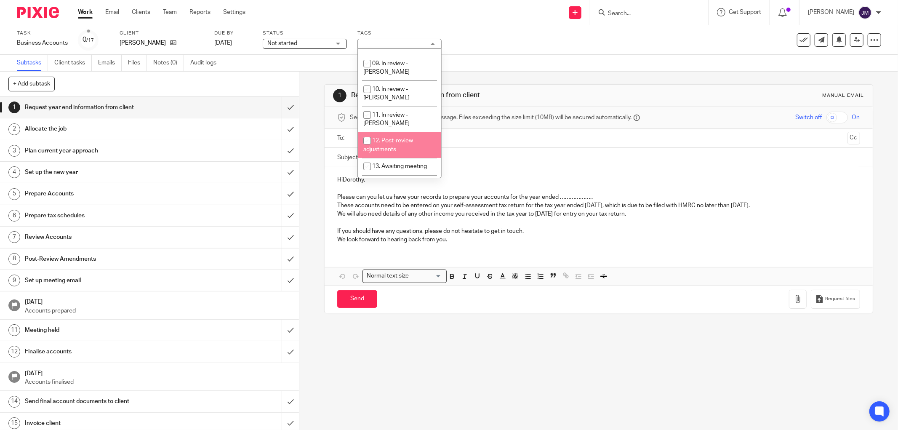
click at [368, 133] on input "checkbox" at bounding box center [367, 141] width 16 height 16
checkbox input "true"
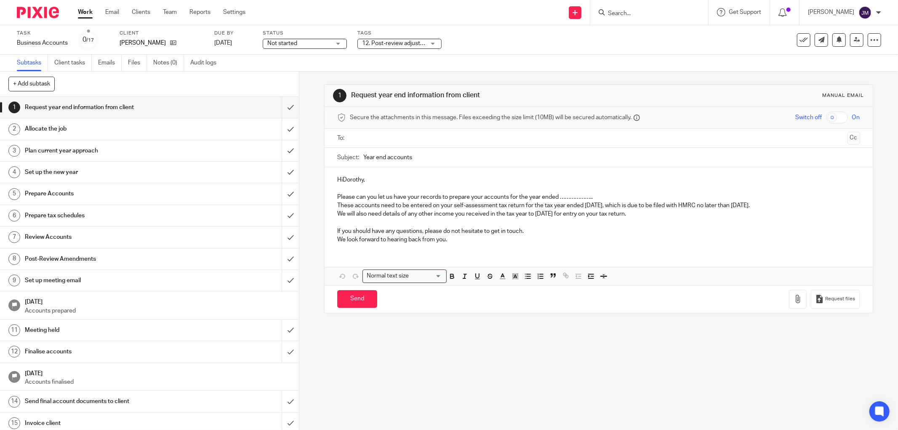
click at [535, 180] on p "HiDorothy," at bounding box center [598, 180] width 523 height 8
click at [854, 38] on icon at bounding box center [857, 40] width 6 height 6
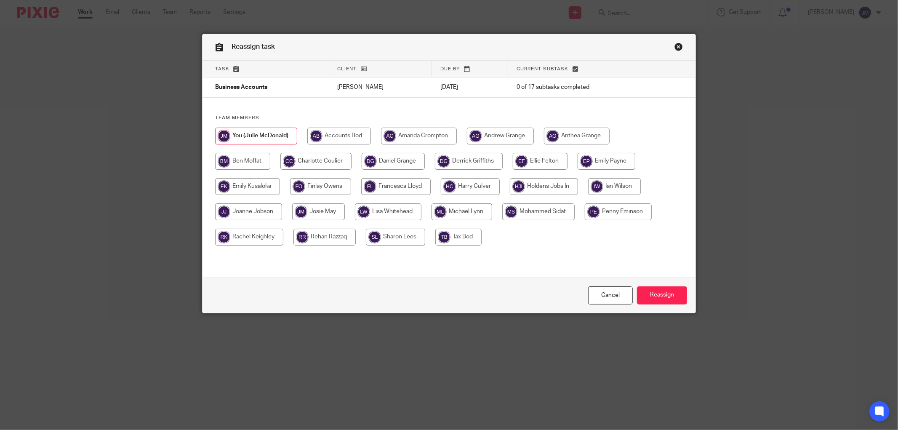
click at [315, 186] on input "radio" at bounding box center [320, 186] width 61 height 17
radio input "true"
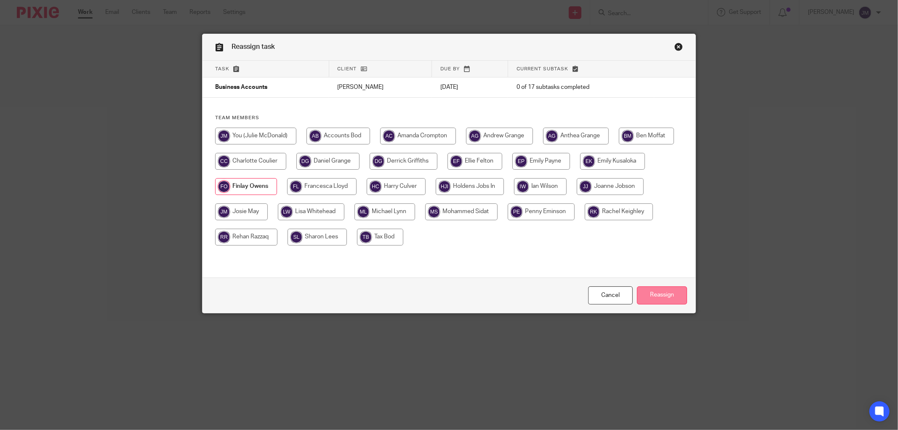
click at [653, 294] on input "Reassign" at bounding box center [662, 295] width 50 height 18
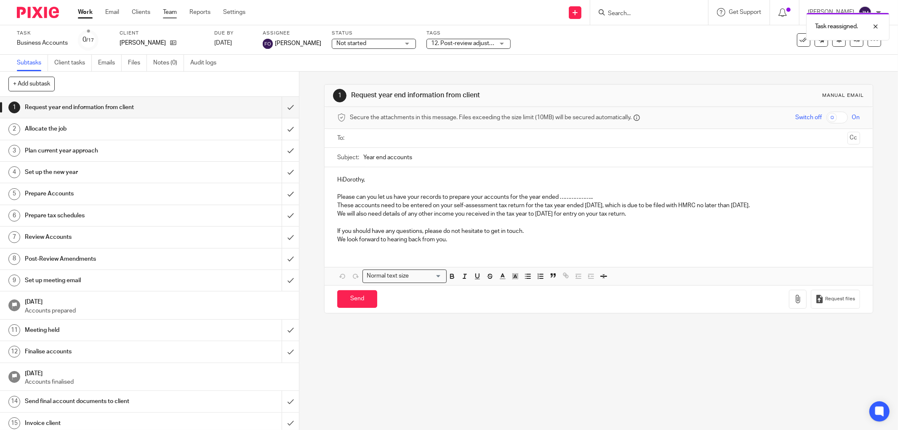
click at [165, 11] on link "Team" at bounding box center [170, 12] width 14 height 8
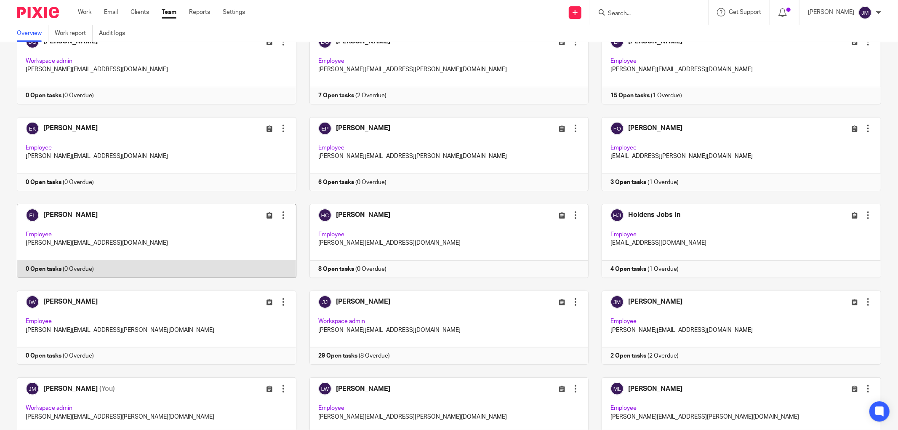
scroll to position [421, 0]
